Goal: Information Seeking & Learning: Learn about a topic

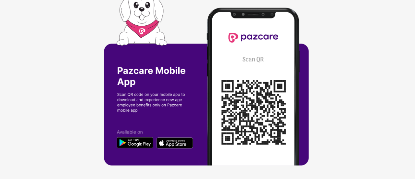
scroll to position [4, 0]
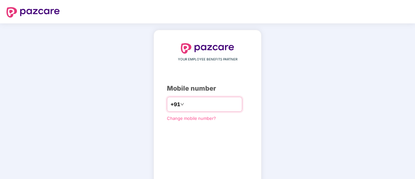
type input "**********"
click at [231, 100] on input "**********" at bounding box center [212, 104] width 53 height 10
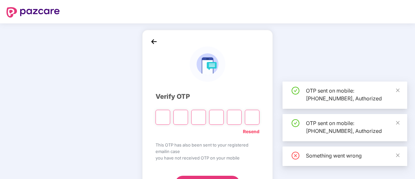
click at [160, 113] on input "Please enter verification code. Digit 1" at bounding box center [163, 117] width 15 height 15
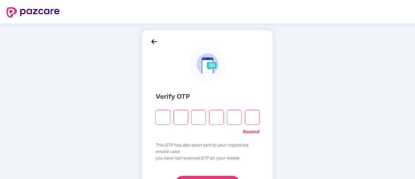
type input "*"
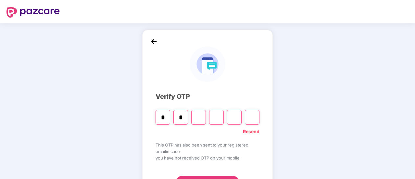
type input "*"
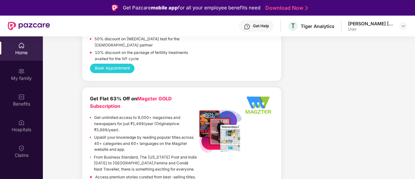
scroll to position [1301, 0]
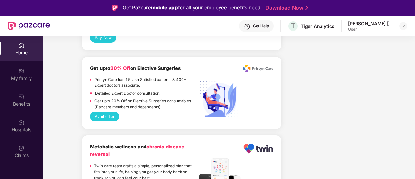
click at [391, 24] on div "[PERSON_NAME] [PERSON_NAME]" at bounding box center [372, 23] width 46 height 6
click at [402, 25] on img at bounding box center [403, 25] width 5 height 5
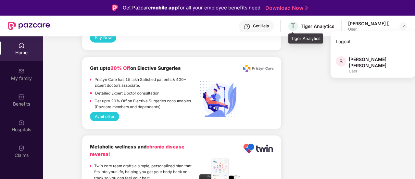
click at [305, 23] on div "Tiger Analytics" at bounding box center [318, 26] width 34 height 6
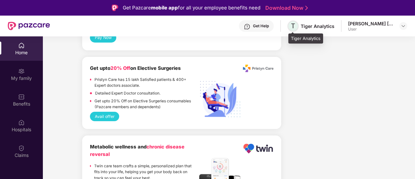
click at [296, 26] on span "T" at bounding box center [293, 26] width 4 height 8
click at [308, 26] on div "Tiger Analytics" at bounding box center [318, 26] width 34 height 6
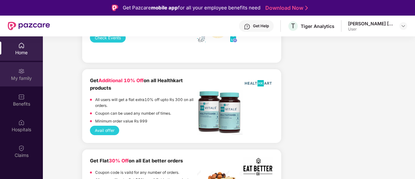
scroll to position [488, 0]
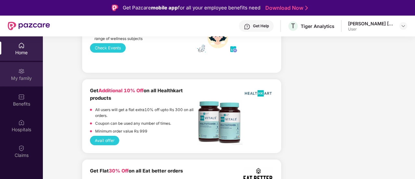
click at [26, 73] on div "My family" at bounding box center [21, 74] width 43 height 24
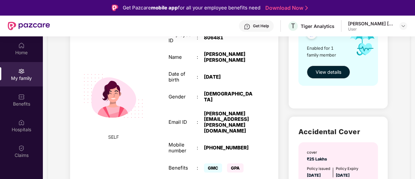
scroll to position [132, 0]
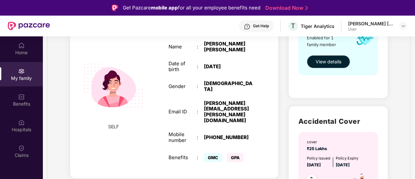
click at [337, 61] on span "View details" at bounding box center [329, 61] width 26 height 7
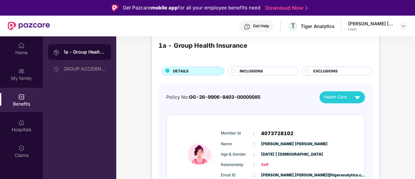
scroll to position [7, 0]
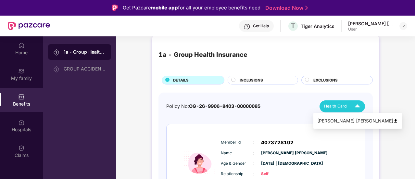
click at [337, 110] on div "Health Card" at bounding box center [343, 106] width 39 height 11
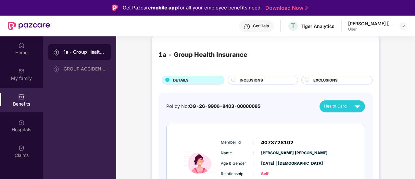
click at [244, 81] on span "INCLUSIONS" at bounding box center [251, 80] width 23 height 6
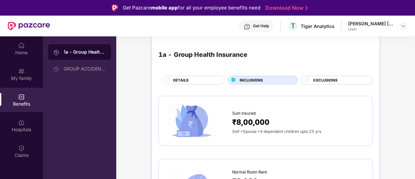
click at [311, 82] on div "EXCLUSIONS" at bounding box center [339, 80] width 59 height 7
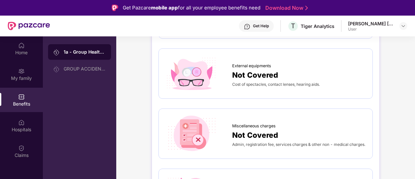
scroll to position [0, 0]
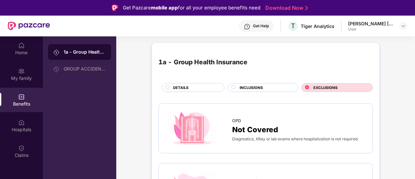
click at [267, 84] on div "INCLUSIONS" at bounding box center [263, 87] width 71 height 9
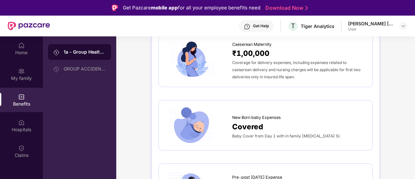
scroll to position [813, 0]
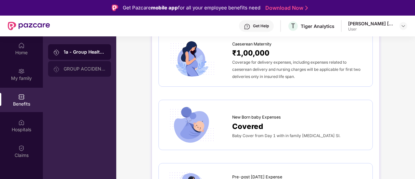
click at [83, 67] on div "GROUP ACCIDENTAL INSURANCE" at bounding box center [85, 68] width 42 height 5
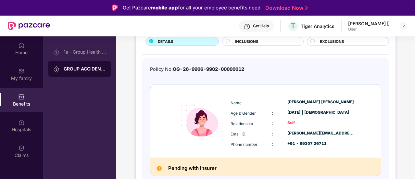
scroll to position [16, 0]
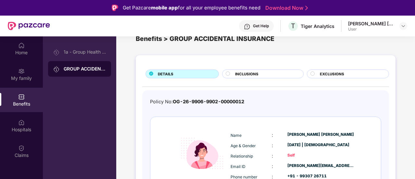
click at [233, 72] on div "INCLUSIONS" at bounding box center [266, 74] width 68 height 7
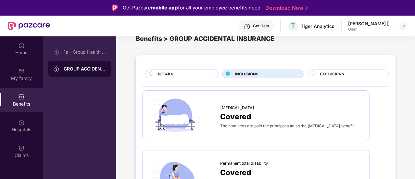
scroll to position [0, 0]
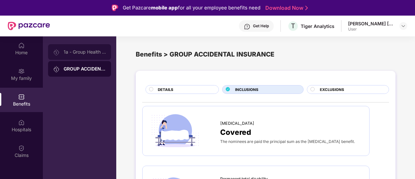
click at [72, 52] on div "1a - Group Health Insurance" at bounding box center [85, 51] width 42 height 5
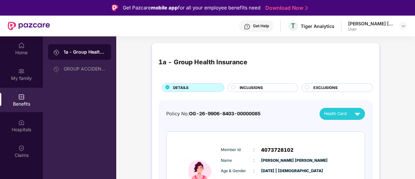
click at [241, 86] on span "INCLUSIONS" at bounding box center [251, 88] width 23 height 6
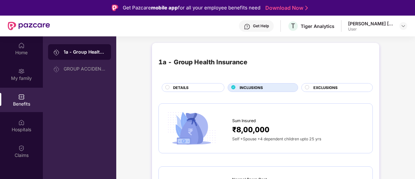
click at [205, 85] on div "DETAILS" at bounding box center [195, 88] width 51 height 7
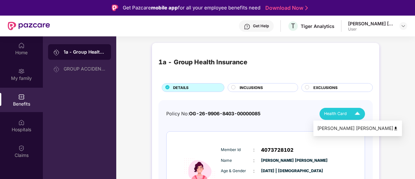
click at [339, 112] on span "Health Card" at bounding box center [335, 114] width 23 height 7
click at [394, 127] on img at bounding box center [396, 128] width 5 height 5
click at [392, 27] on div "User" at bounding box center [372, 29] width 46 height 5
click at [401, 27] on div at bounding box center [404, 26] width 8 height 8
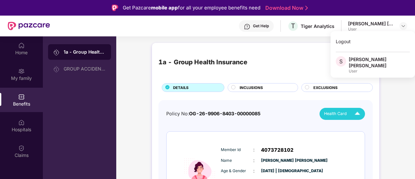
click at [252, 80] on div "1a - Group Health Insurance DETAILS INCLUSIONS EXCLUSIONS" at bounding box center [266, 70] width 215 height 43
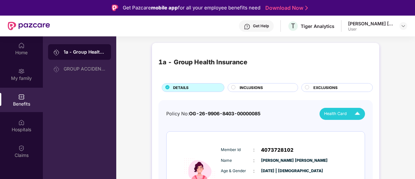
click at [252, 87] on span "INCLUSIONS" at bounding box center [251, 88] width 23 height 6
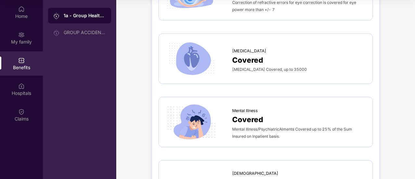
scroll to position [1706, 0]
click at [250, 109] on span "Mental Illness" at bounding box center [245, 111] width 26 height 7
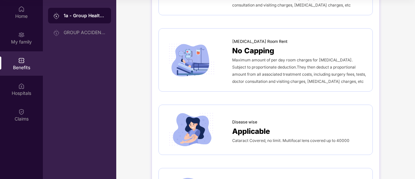
scroll to position [0, 0]
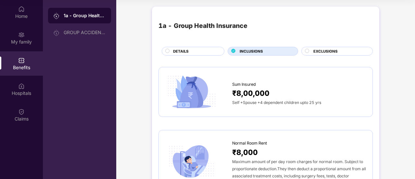
click at [315, 51] on span "EXCLUSIONS" at bounding box center [326, 51] width 24 height 6
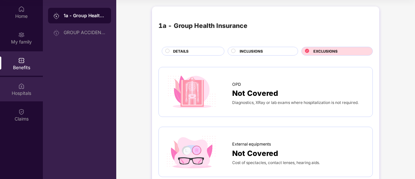
click at [21, 83] on img at bounding box center [21, 86] width 7 height 7
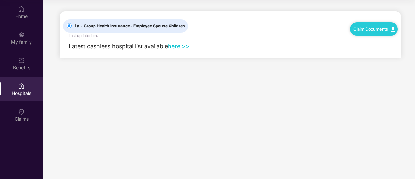
click at [182, 47] on link "here >>" at bounding box center [179, 46] width 22 height 7
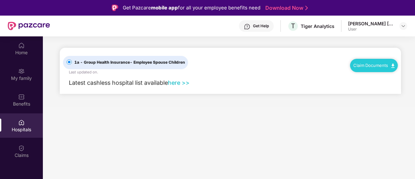
click at [400, 24] on div at bounding box center [404, 26] width 8 height 8
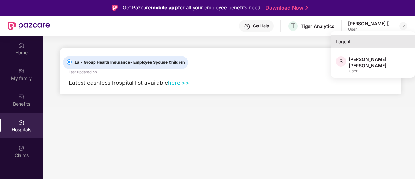
click at [357, 43] on div "Logout" at bounding box center [373, 41] width 85 height 13
